Goal: Use online tool/utility

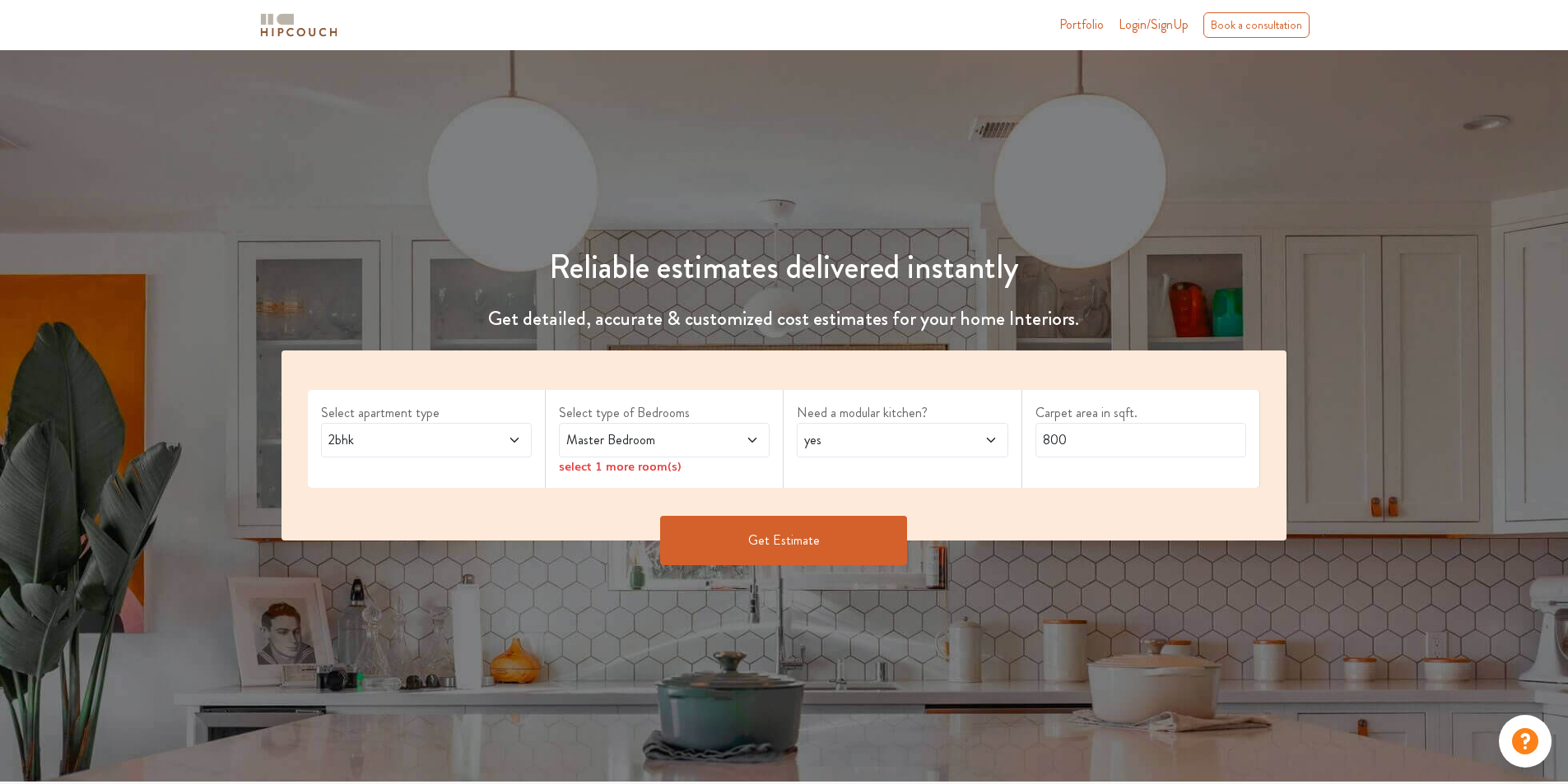
click at [509, 441] on icon at bounding box center [514, 440] width 13 height 13
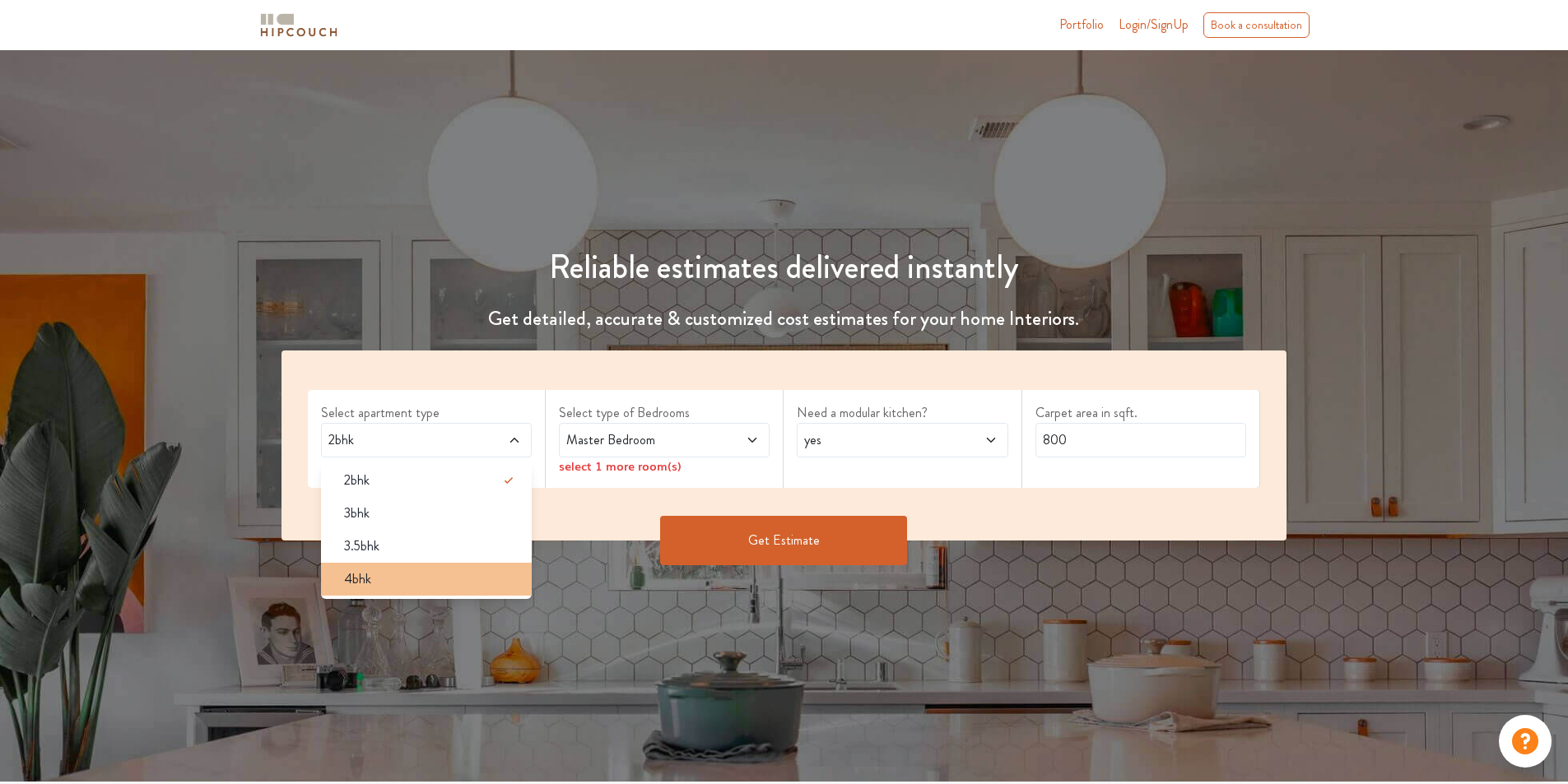
click at [410, 580] on div "4bhk" at bounding box center [431, 579] width 201 height 19
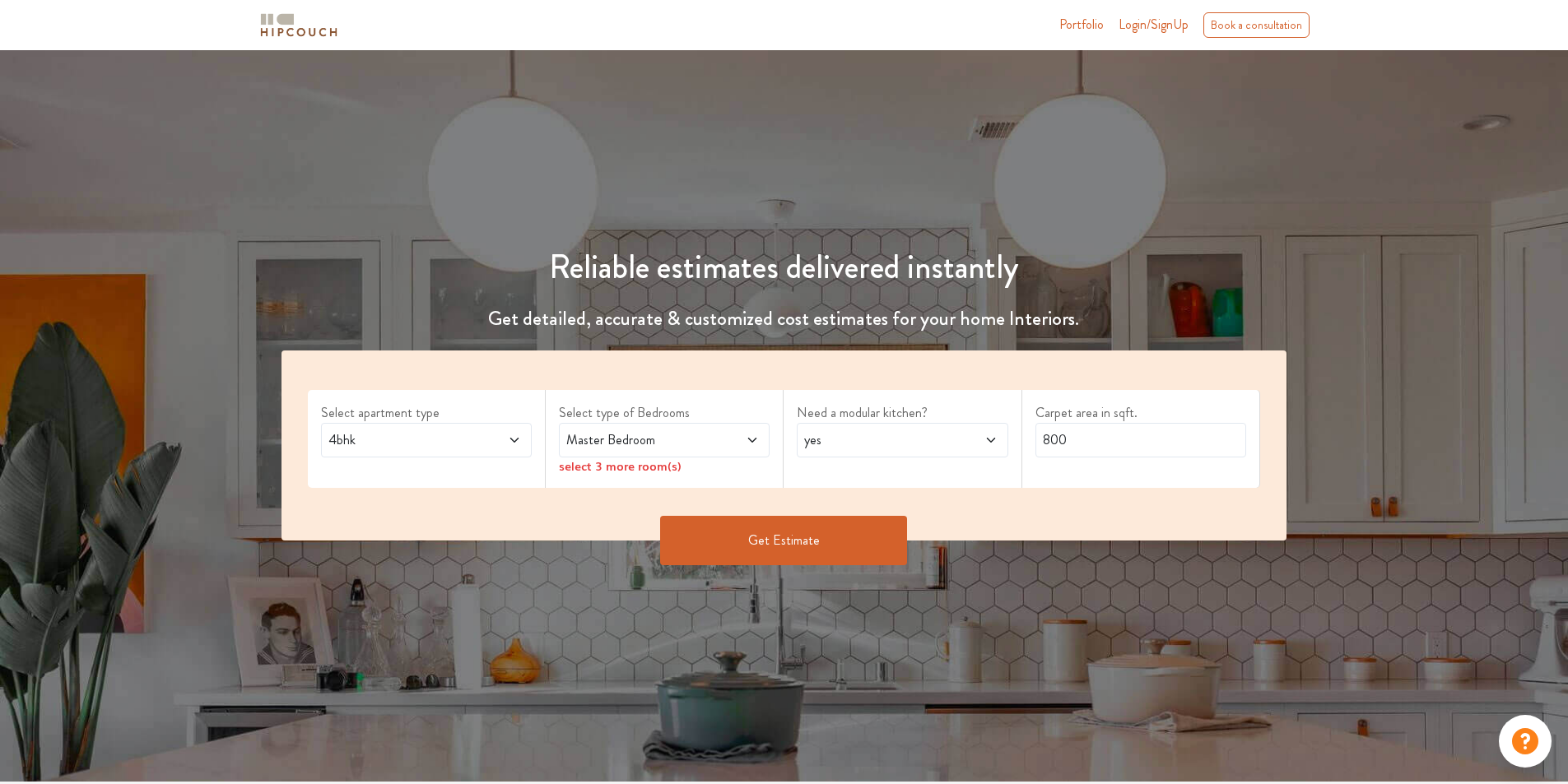
click at [714, 443] on span at bounding box center [735, 440] width 50 height 19
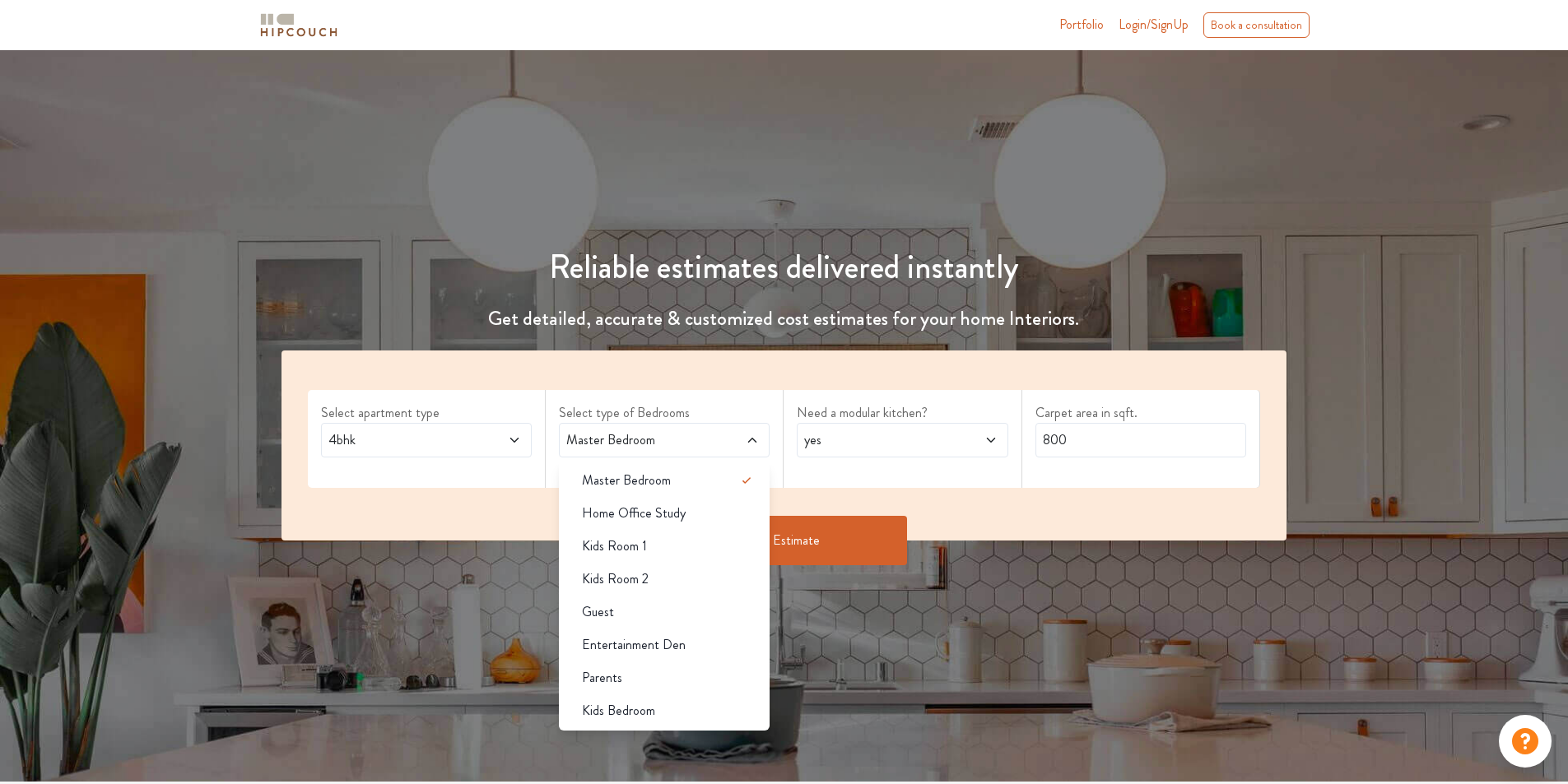
click at [730, 438] on span at bounding box center [735, 440] width 50 height 19
click at [691, 620] on div "Guest" at bounding box center [668, 611] width 201 height 19
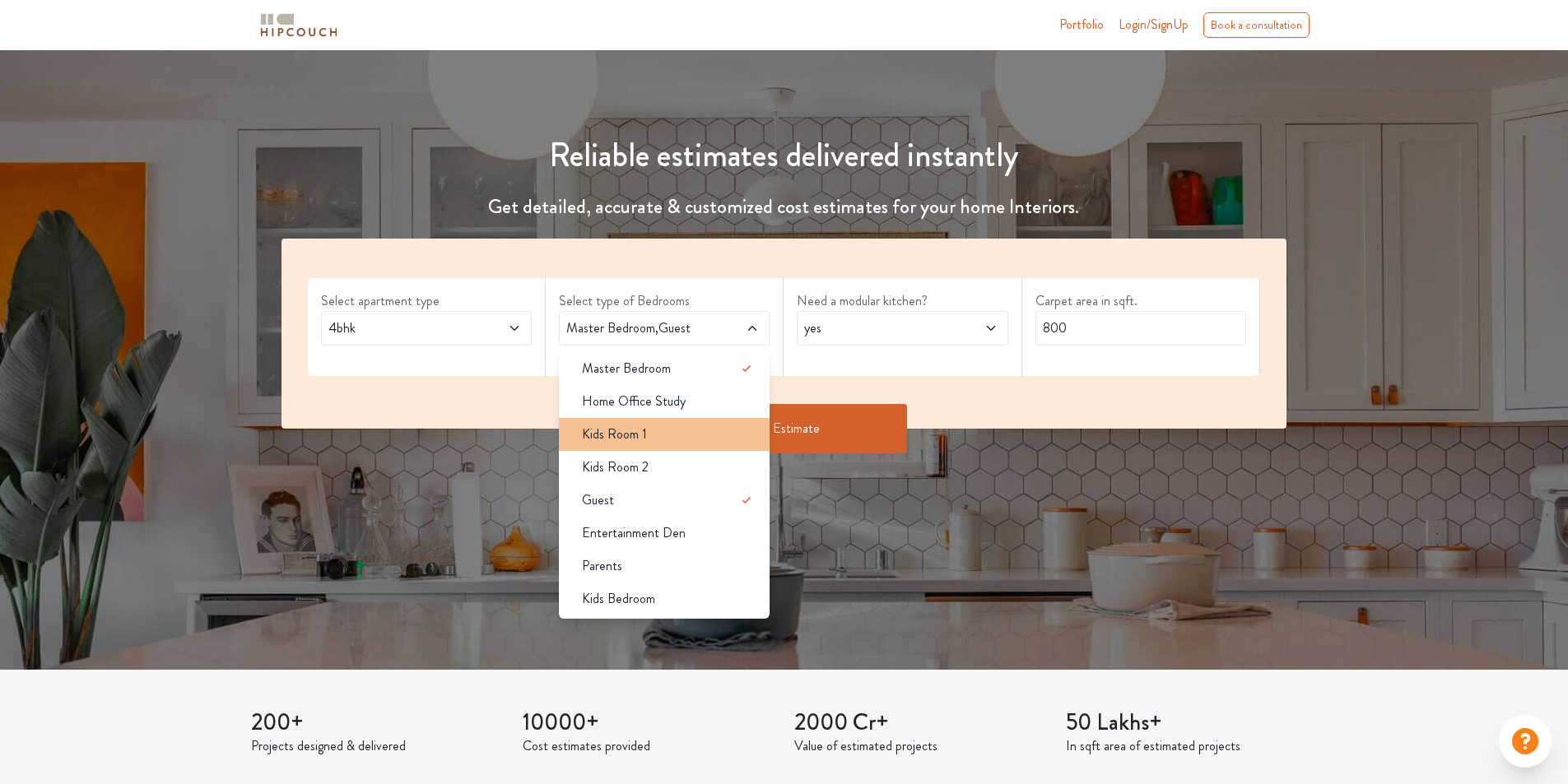
scroll to position [82, 0]
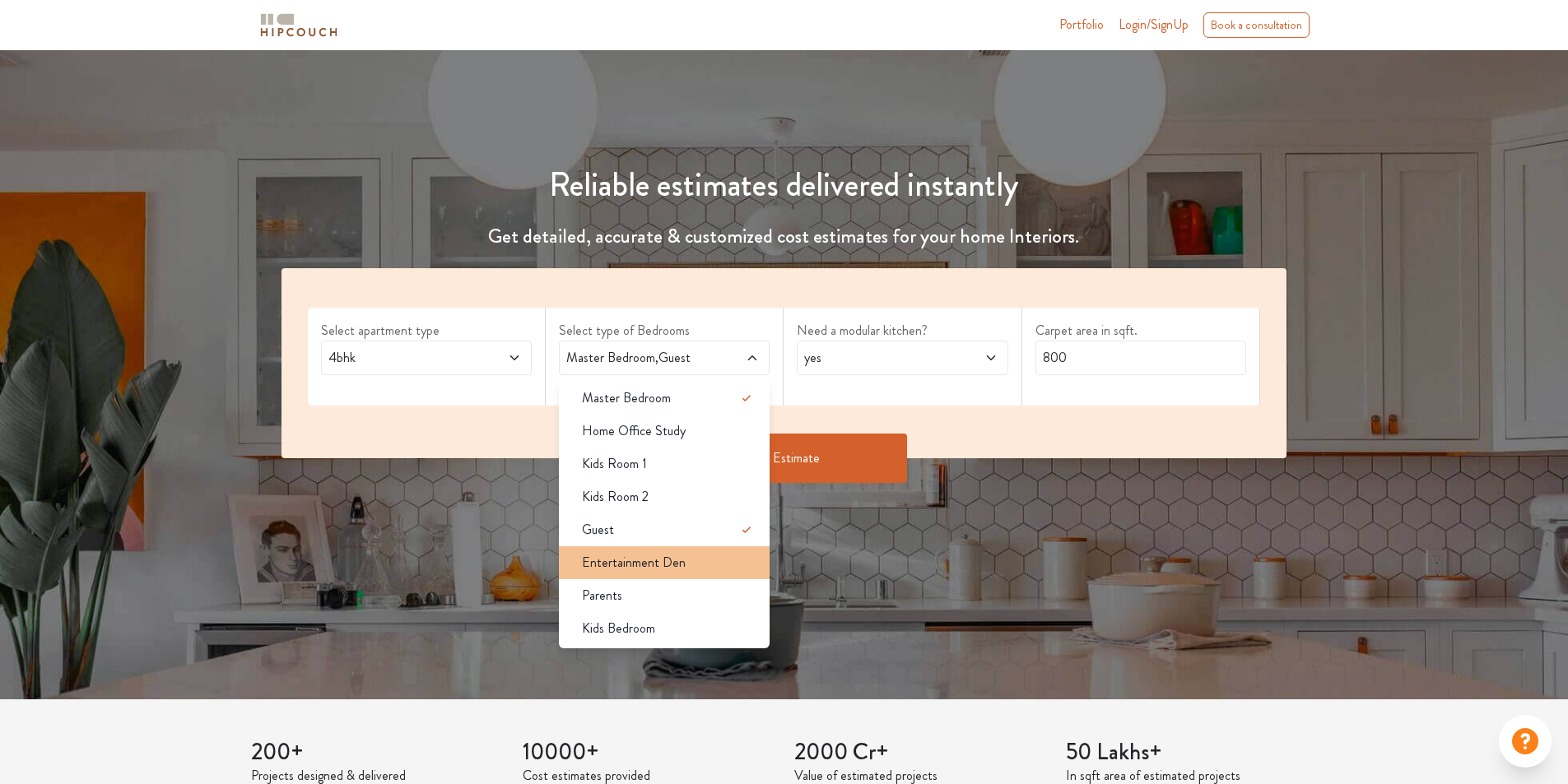
click at [691, 565] on div "Entertainment Den" at bounding box center [668, 563] width 201 height 19
click at [707, 564] on div "Entertainment Den" at bounding box center [668, 563] width 201 height 19
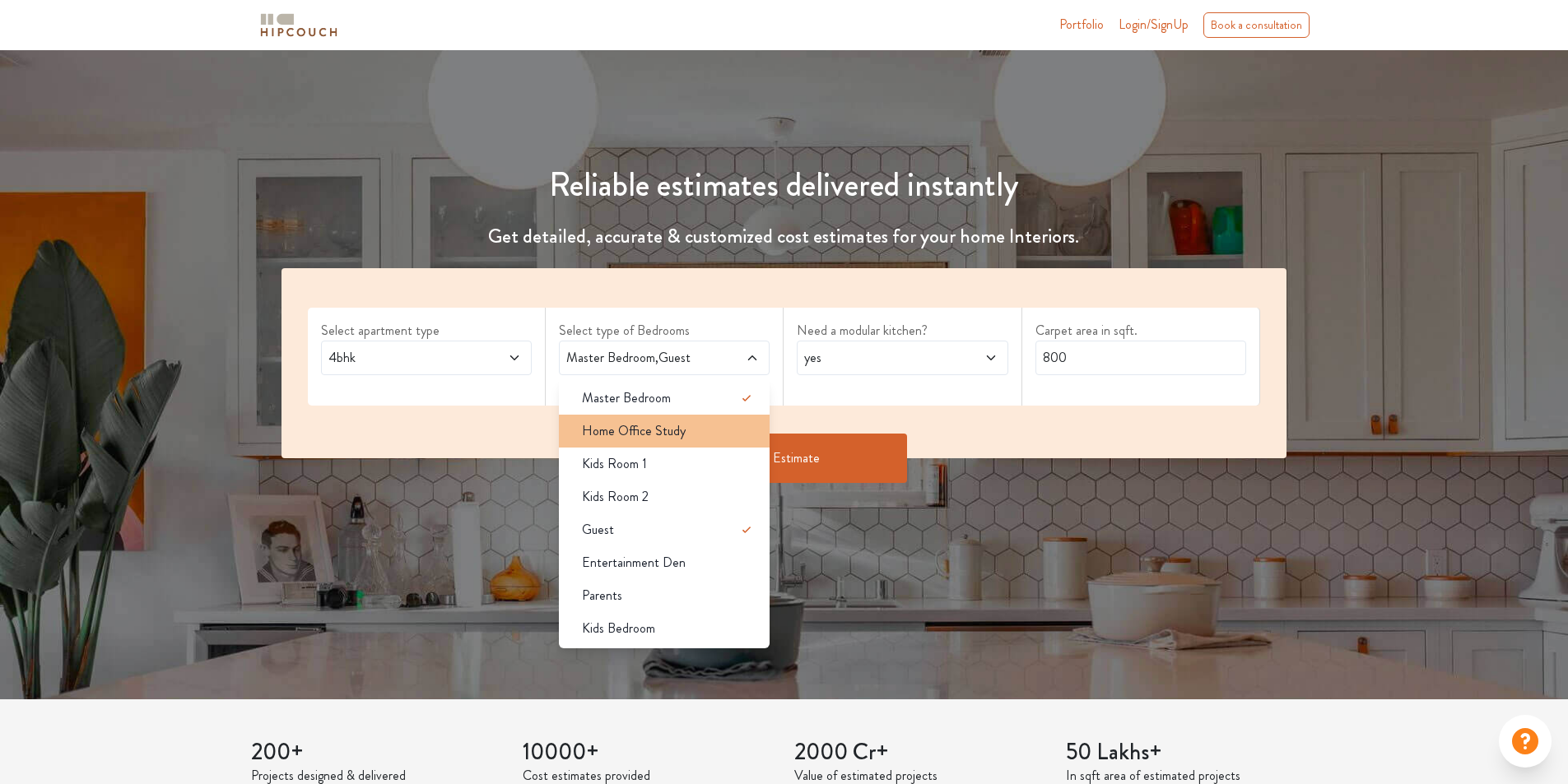
click at [696, 440] on div "Home Office Study" at bounding box center [668, 431] width 201 height 19
click at [695, 430] on div "Home Office Study" at bounding box center [668, 431] width 201 height 19
click at [685, 468] on div "Kids Room 1" at bounding box center [668, 464] width 201 height 19
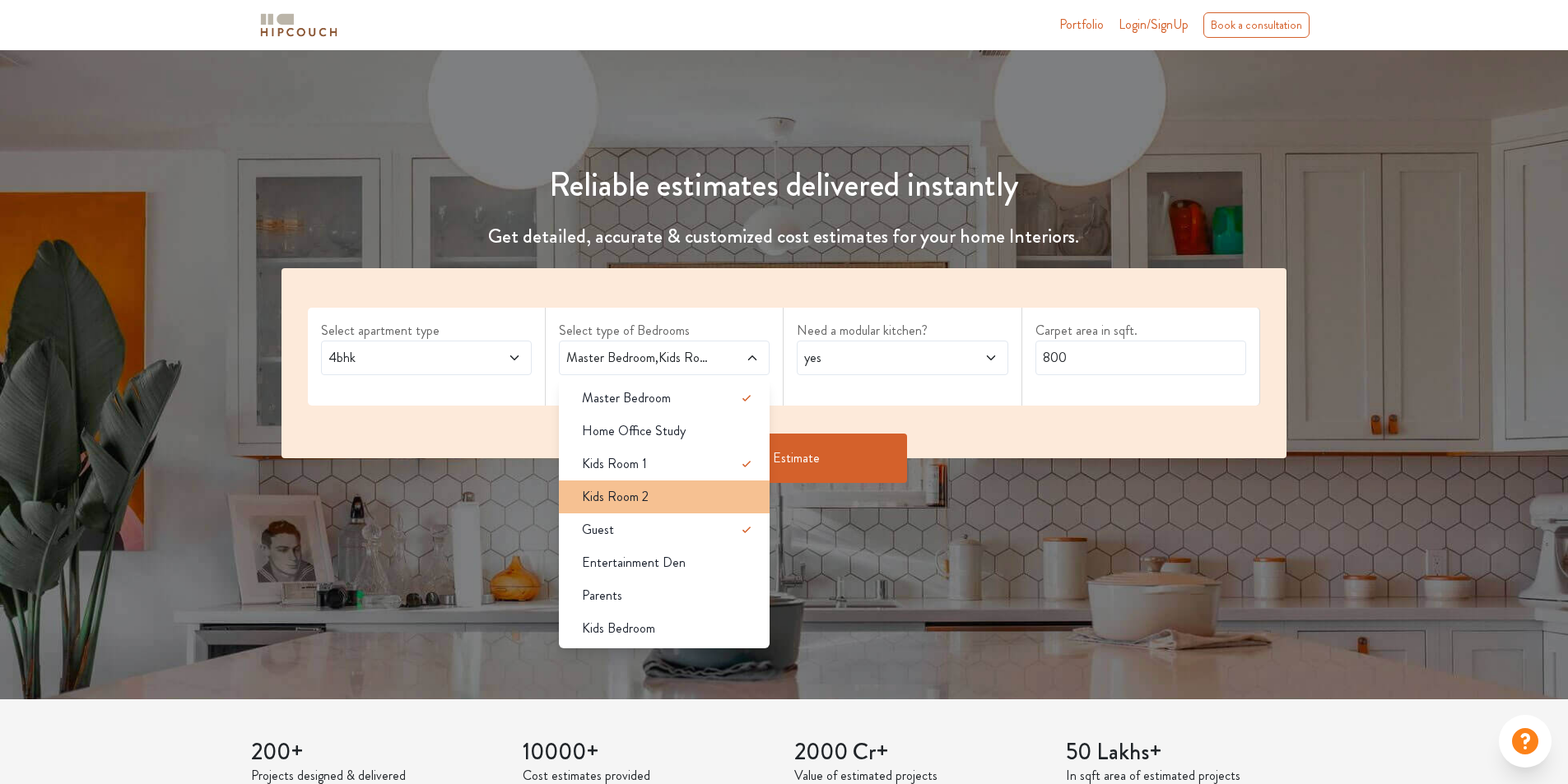
click at [672, 508] on li "Kids Room 2" at bounding box center [664, 496] width 211 height 33
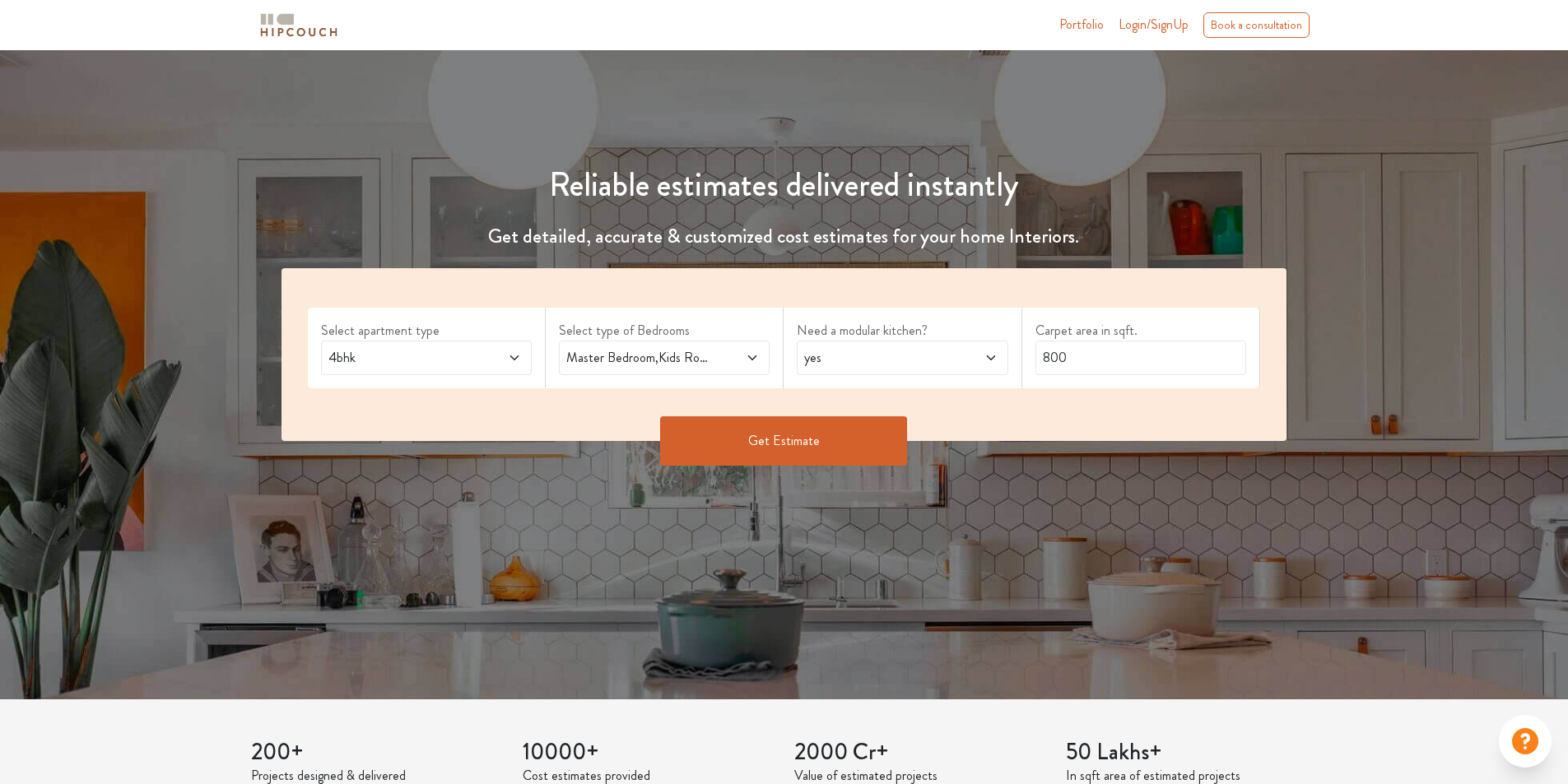
click at [727, 365] on span at bounding box center [735, 357] width 50 height 19
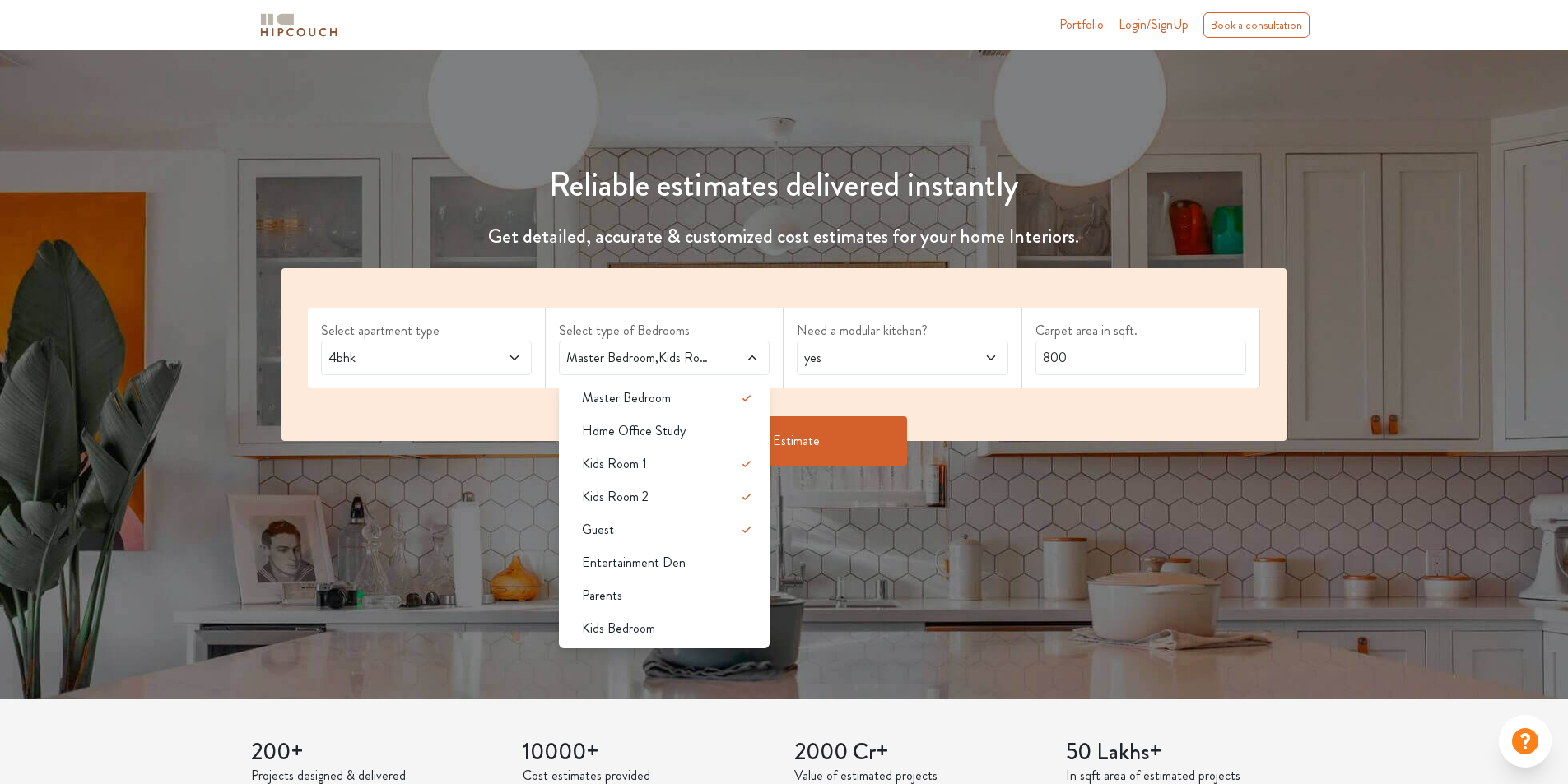
click at [862, 554] on div "Reliable estimates delivered instantly Get detailed, accurate & customized cost…" at bounding box center [784, 334] width 1568 height 731
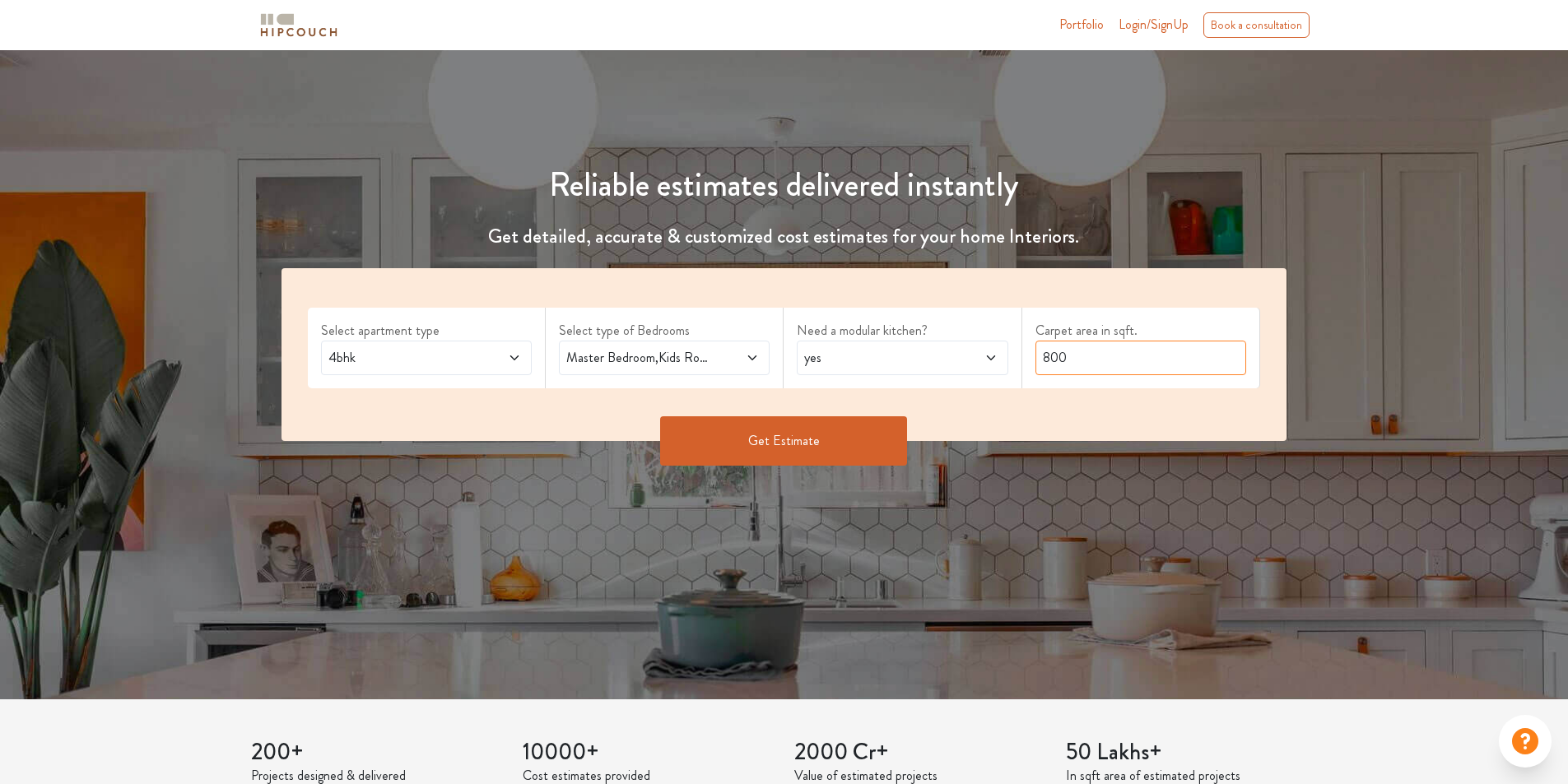
drag, startPoint x: 1083, startPoint y: 359, endPoint x: 1012, endPoint y: 360, distance: 71.0
click at [1012, 360] on div "Select apartment type 4bhk Select type of Bedrooms Master Bedroom,Kids Room 1,K…" at bounding box center [784, 354] width 1006 height 173
type input "5"
type input "4000"
click at [835, 431] on button "Get Estimate" at bounding box center [784, 441] width 247 height 50
